Goal: Task Accomplishment & Management: Use online tool/utility

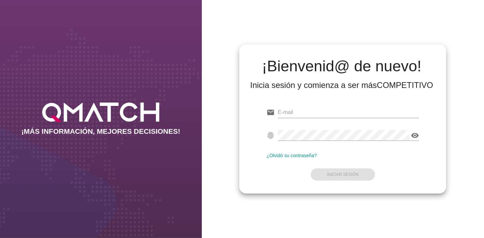
type input "[EMAIL_ADDRESS][PERSON_NAME][DOMAIN_NAME]"
click at [338, 151] on form "email [EMAIL_ADDRESS][PERSON_NAME][DOMAIN_NAME] fingerprint visibility ¿Olvidó …" at bounding box center [342, 143] width 152 height 80
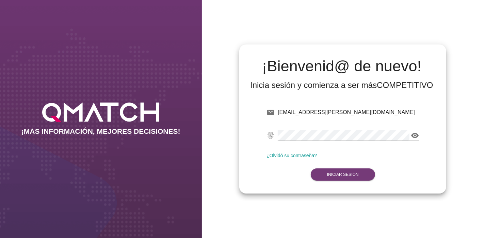
click at [332, 170] on button "Iniciar Sesión" at bounding box center [343, 175] width 64 height 12
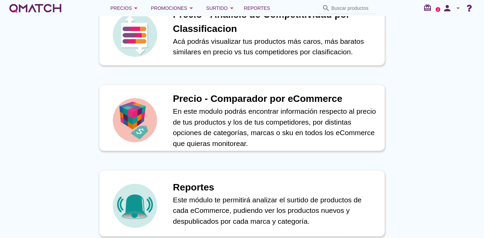
scroll to position [245, 0]
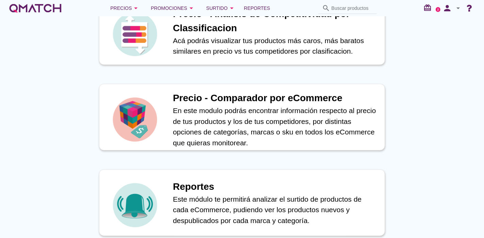
click at [255, 1] on div "Precios arrow_drop_down Promociones arrow_drop_down Surtido arrow_drop_down Rep…" at bounding box center [242, 8] width 484 height 16
click at [254, 6] on span "Reportes" at bounding box center [257, 8] width 26 height 8
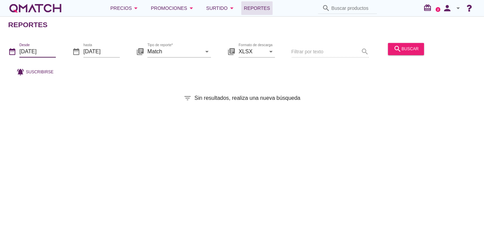
click at [36, 50] on input "[DATE]" at bounding box center [37, 51] width 36 height 11
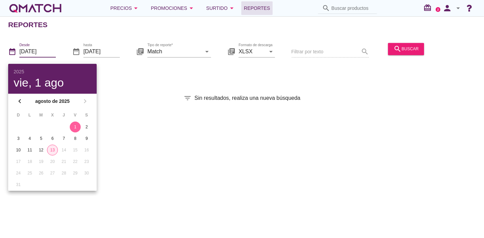
click at [53, 147] on div "13" at bounding box center [52, 150] width 10 height 6
type input "[DATE]"
click at [122, 72] on div "date_range Desde [DATE] date_range hasta [DATE] library_books Tipo de reporte* …" at bounding box center [242, 57] width 484 height 45
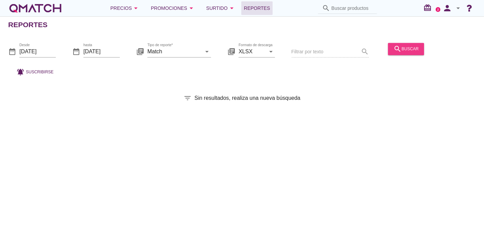
click at [404, 48] on div "search buscar" at bounding box center [405, 49] width 25 height 8
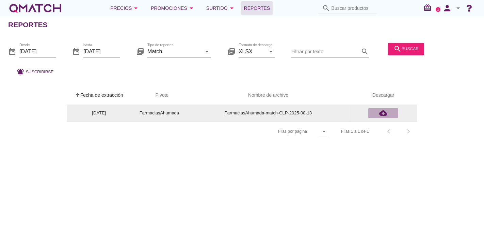
click at [380, 110] on icon "cloud_download" at bounding box center [383, 113] width 8 height 8
